Goal: Find specific page/section: Find specific page/section

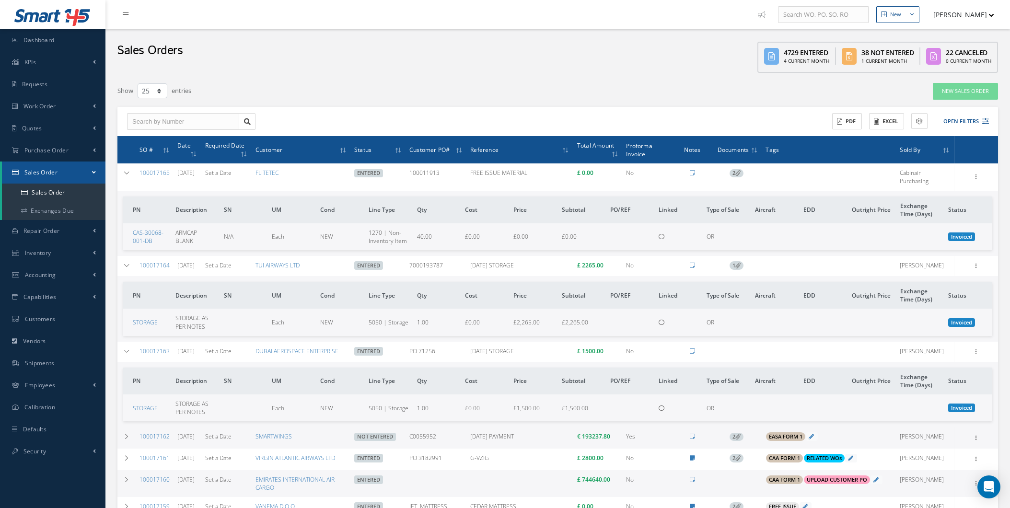
select select "25"
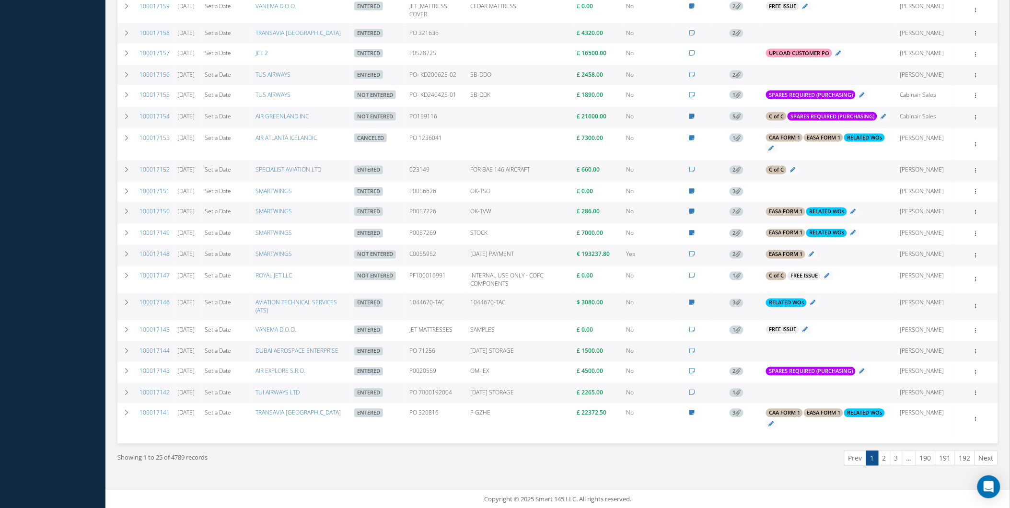
click at [1004, 245] on div "New New Work Order New Purchase Order New Customer Quote New Sales Order New Re…" at bounding box center [557, 4] width 905 height 1010
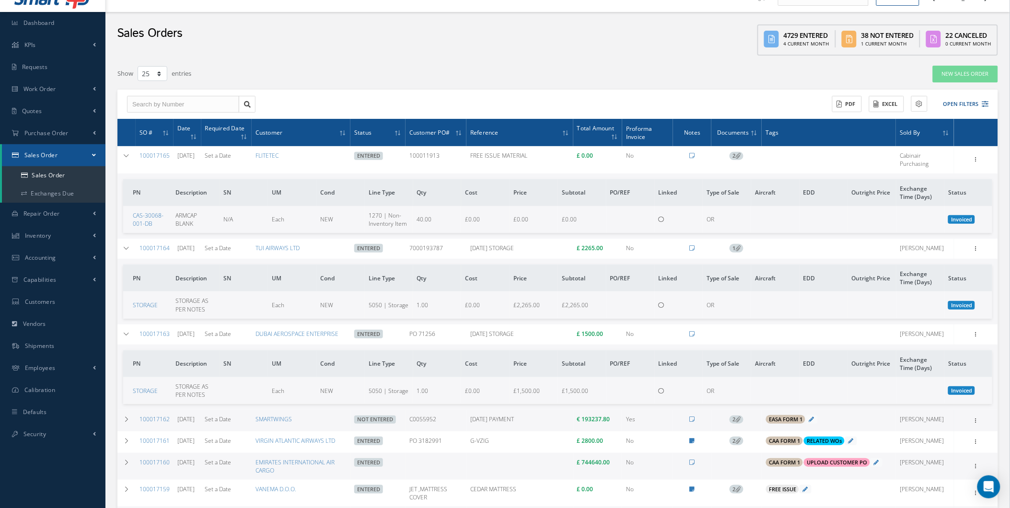
scroll to position [0, 0]
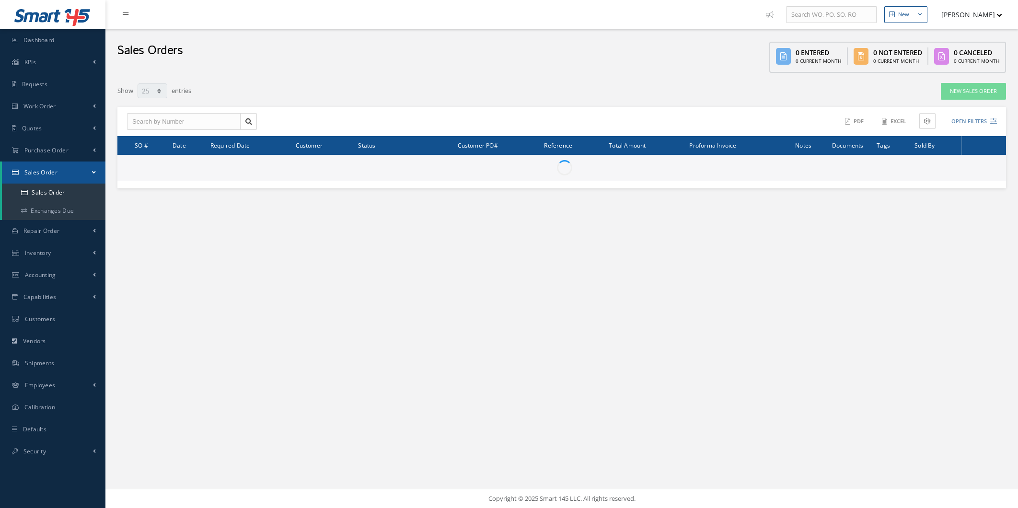
select select "25"
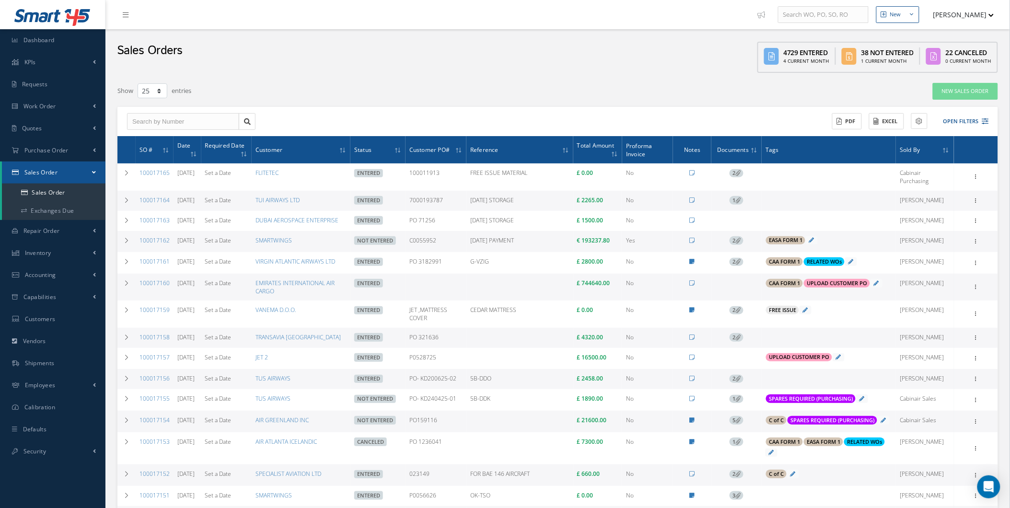
click at [986, 19] on button "[PERSON_NAME]" at bounding box center [959, 14] width 70 height 19
click at [972, 31] on link "Administration" at bounding box center [956, 32] width 77 height 16
